Goal: Book appointment/travel/reservation

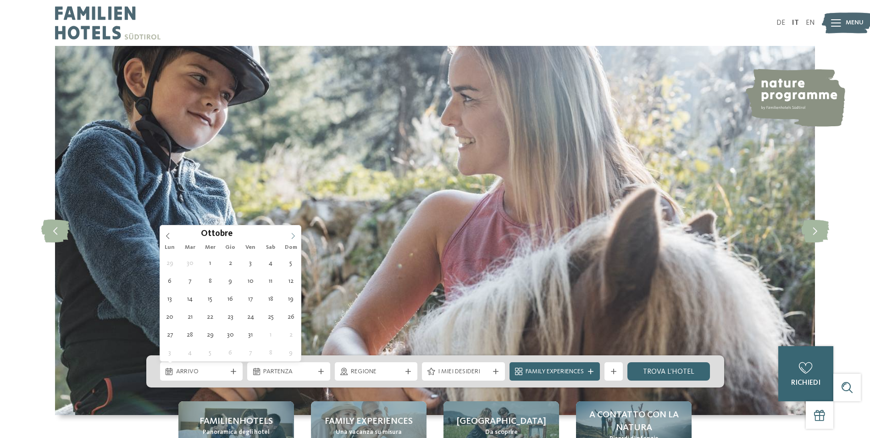
click at [289, 234] on span at bounding box center [293, 233] width 16 height 16
type div "[DATE]"
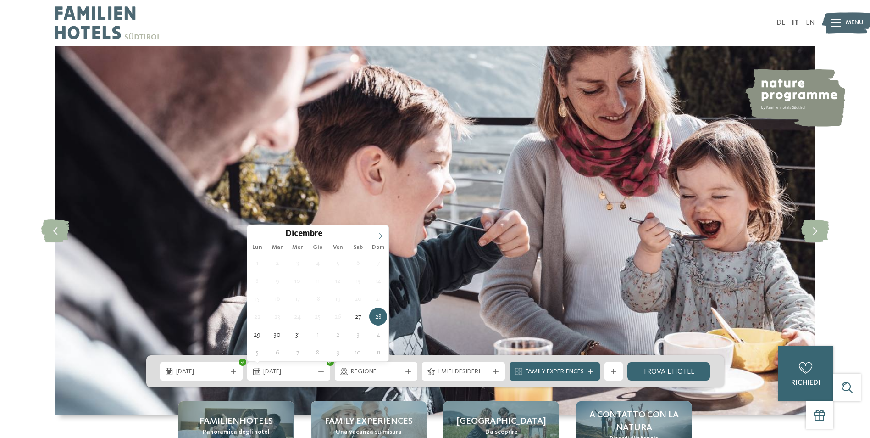
type input "****"
click at [384, 234] on icon at bounding box center [381, 236] width 6 height 6
type div "[DATE]"
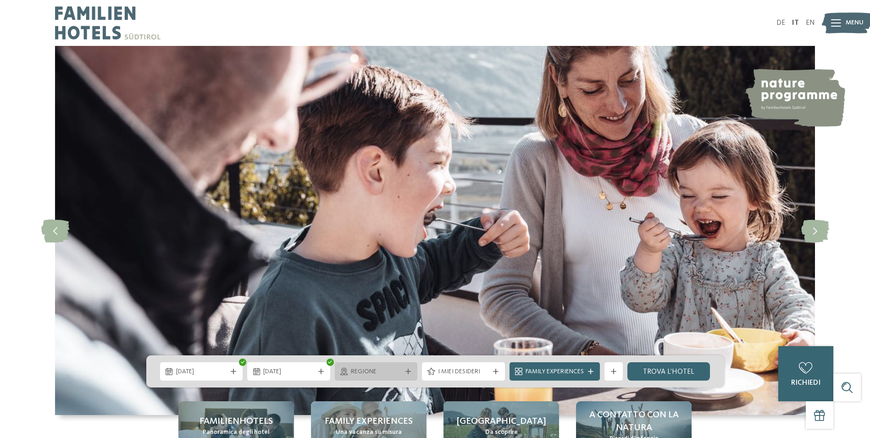
click at [367, 367] on span "Regione" at bounding box center [376, 371] width 51 height 9
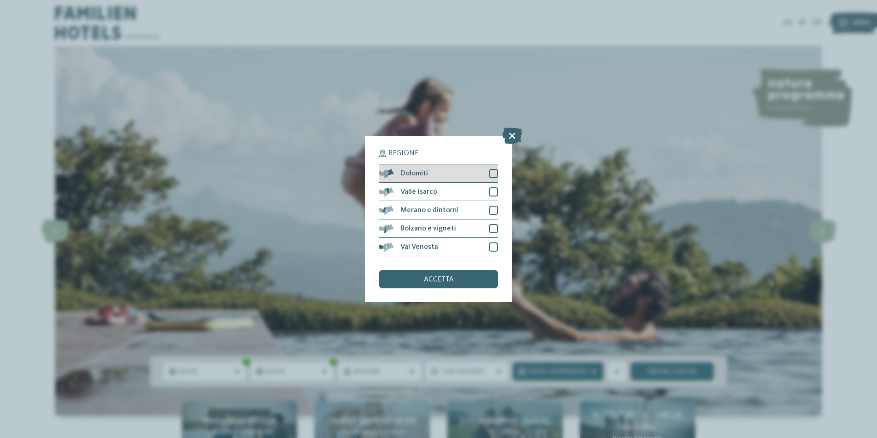
click at [492, 172] on div at bounding box center [493, 173] width 9 height 9
click at [472, 276] on div "accetta" at bounding box center [438, 279] width 119 height 18
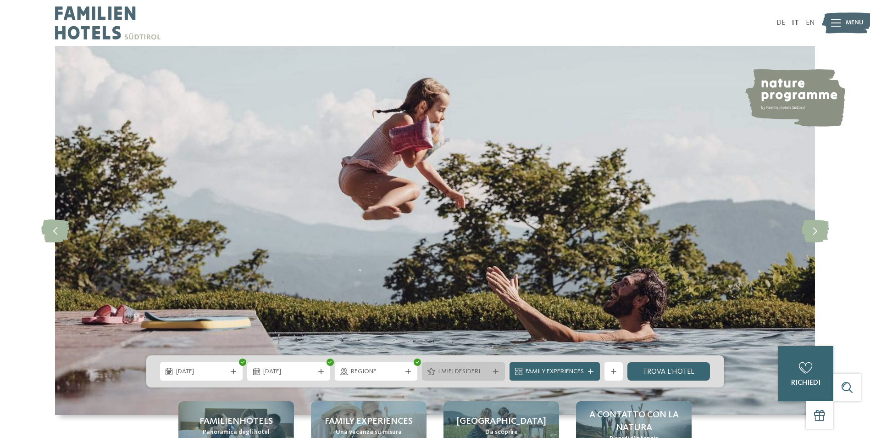
click at [493, 372] on icon at bounding box center [496, 371] width 6 height 6
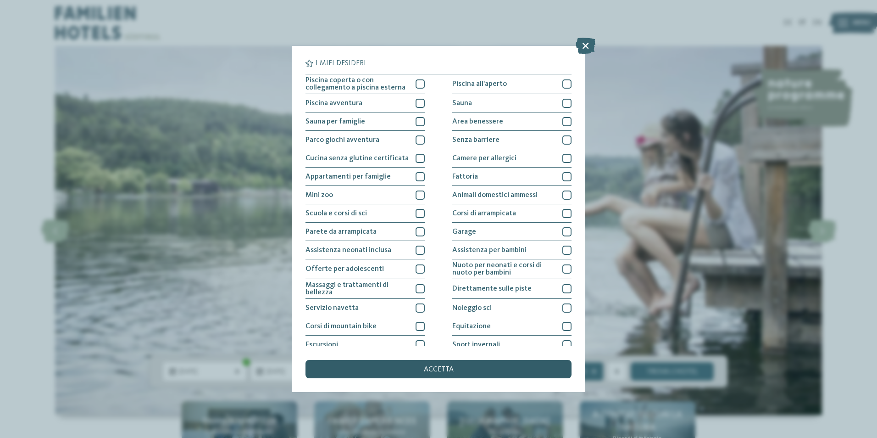
click at [456, 365] on div "accetta" at bounding box center [439, 369] width 266 height 18
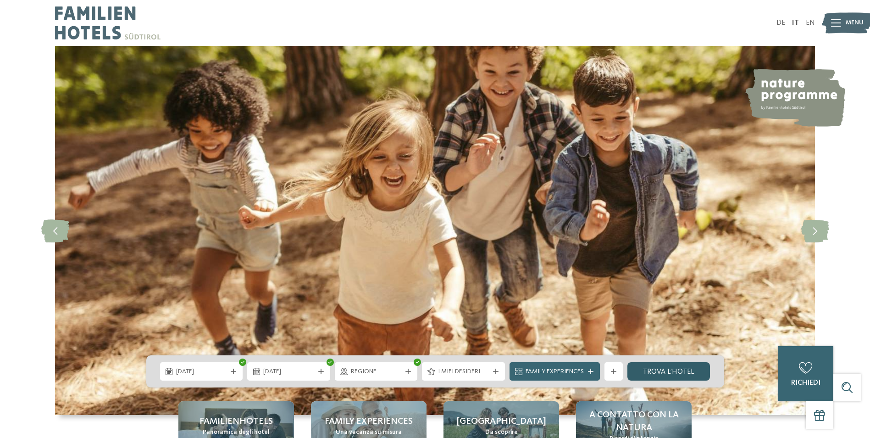
click at [659, 372] on link "trova l’hotel" at bounding box center [669, 371] width 83 height 18
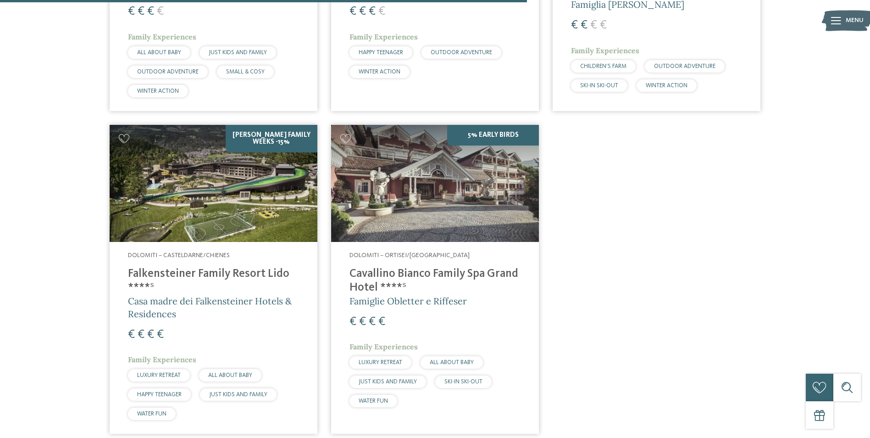
scroll to position [943, 0]
